Goal: Check status: Check status

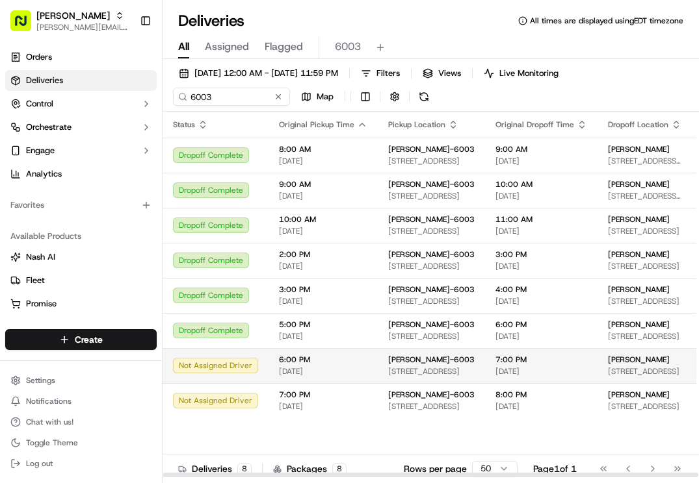
click at [459, 370] on td "[PERSON_NAME]-[GEOGRAPHIC_DATA][STREET_ADDRESS][GEOGRAPHIC_DATA]" at bounding box center [431, 365] width 107 height 35
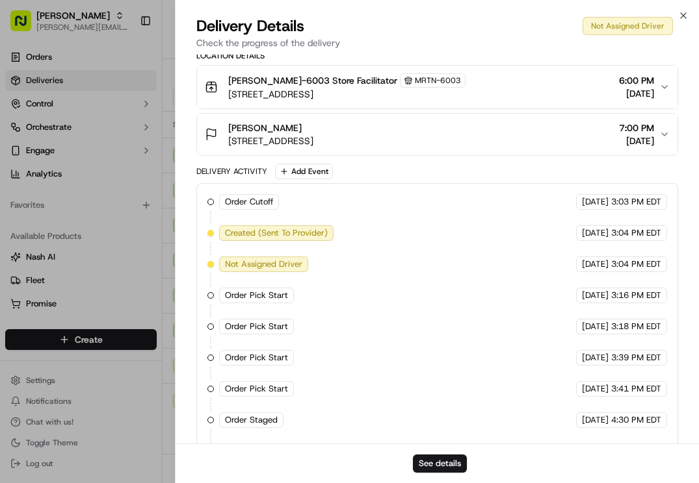
scroll to position [424, 0]
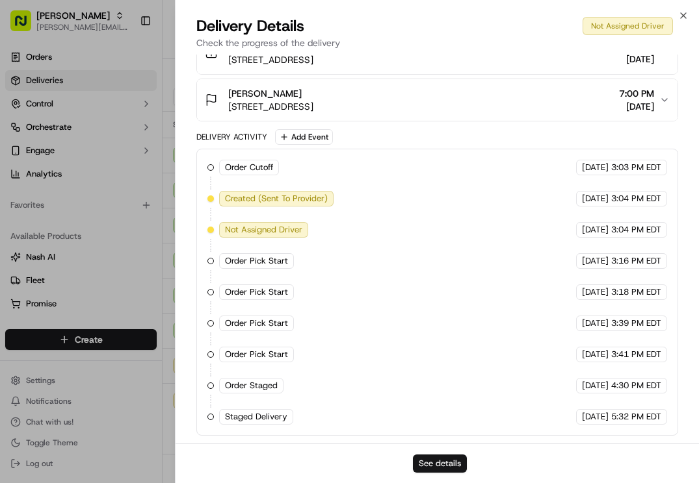
click at [457, 458] on button "See details" at bounding box center [440, 464] width 54 height 18
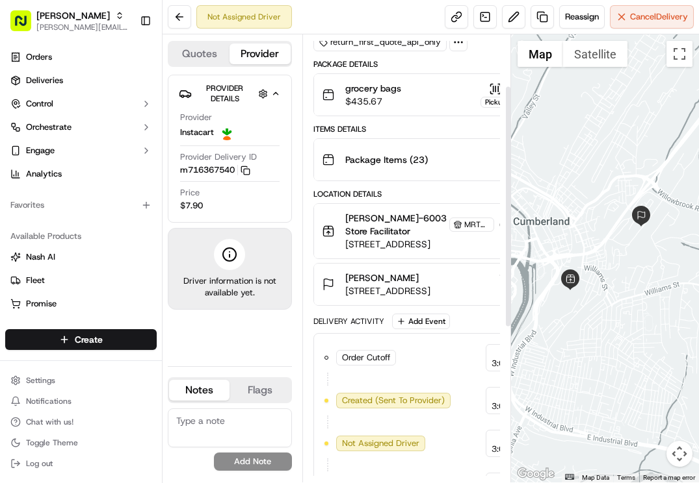
scroll to position [260, 0]
